Goal: Obtain resource: Obtain resource

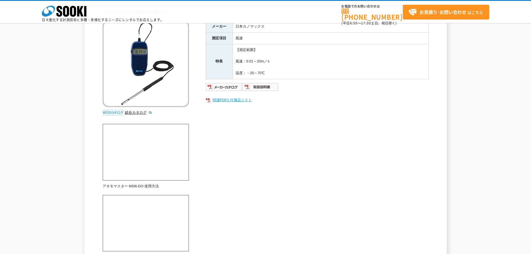
scroll to position [28, 0]
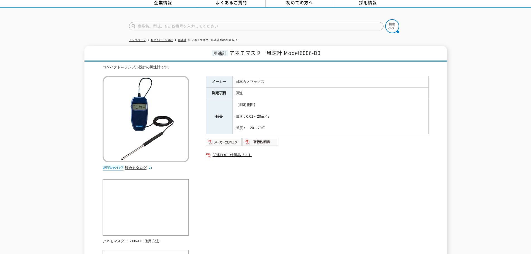
click at [234, 137] on img at bounding box center [224, 141] width 37 height 9
click at [326, 172] on div "メーカー 日本カノマックス 測定項目 風速 特長 【測定範囲】 風速：0.01～20m／s 温度：－20～70℃ 関連PDF1 付属品リスト" at bounding box center [317, 136] width 223 height 120
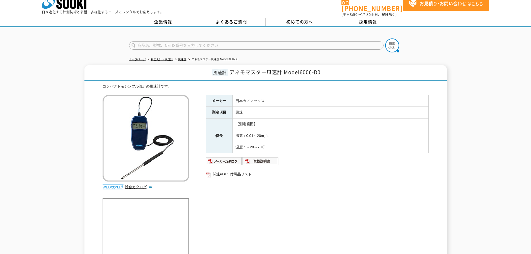
scroll to position [0, 0]
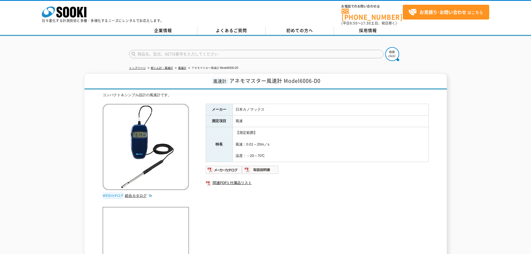
click at [348, 169] on ul at bounding box center [317, 169] width 223 height 9
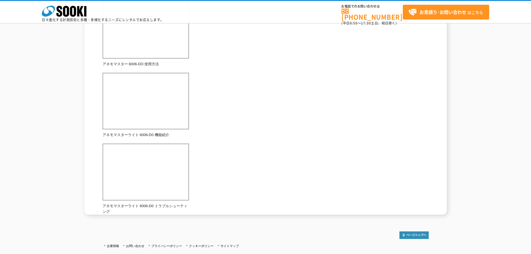
scroll to position [195, 0]
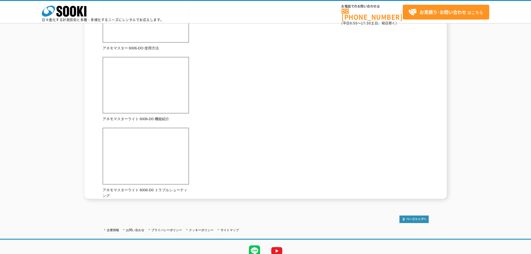
drag, startPoint x: 319, startPoint y: 204, endPoint x: 323, endPoint y: 193, distance: 11.6
